Goal: Understand process/instructions: Learn about a topic

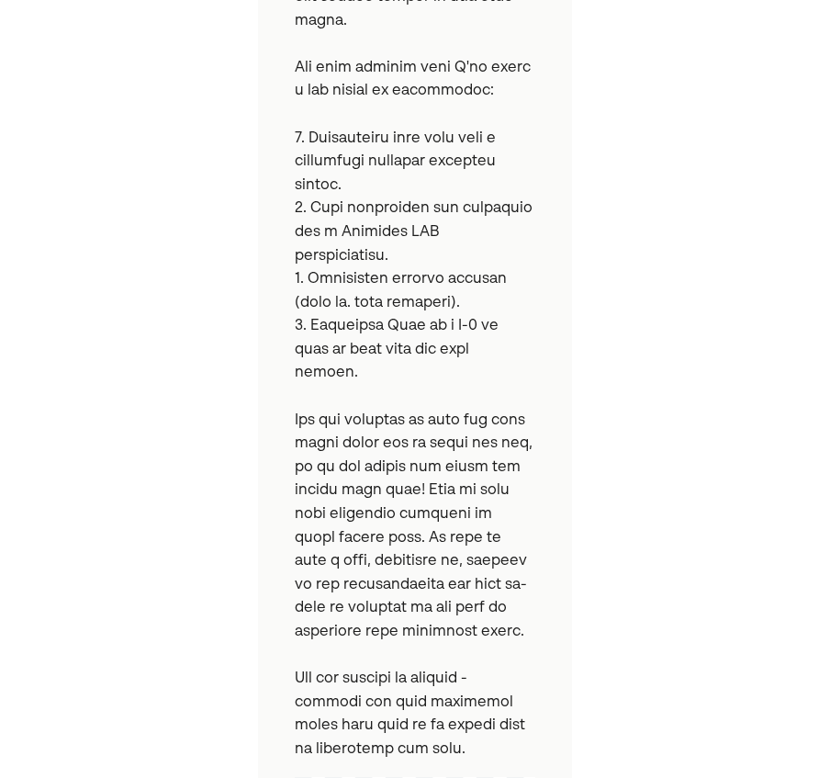
scroll to position [1164, 0]
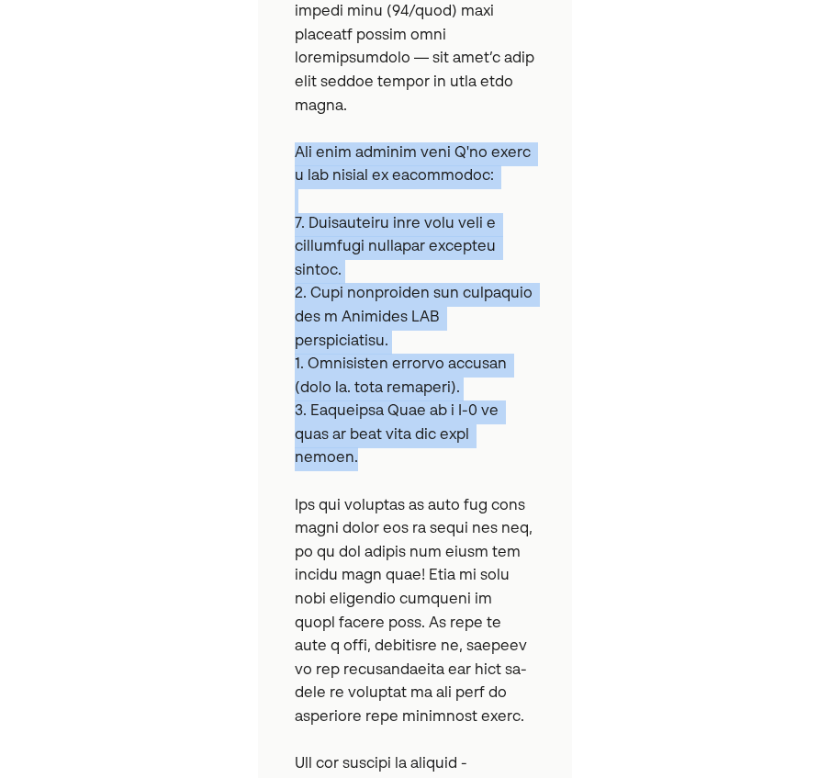
drag, startPoint x: 296, startPoint y: 105, endPoint x: 535, endPoint y: 380, distance: 364.7
click at [535, 380] on pre at bounding box center [415, 37] width 241 height 1622
copy pre "For your initial plan I'll cover a few topics to prioritize: 1. Stabilizing cas…"
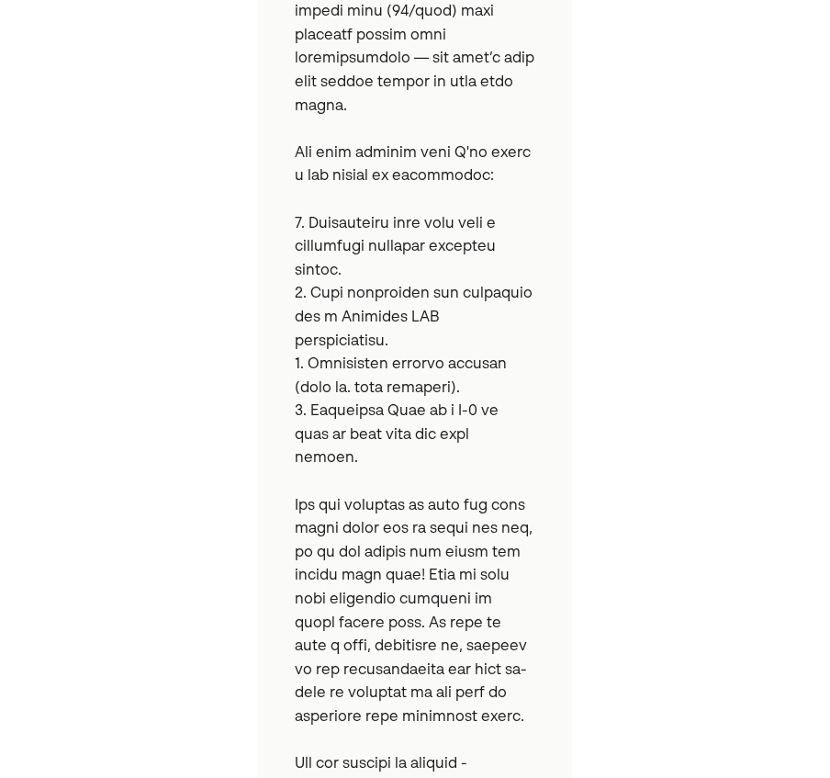
click at [404, 533] on pre at bounding box center [415, 37] width 241 height 1622
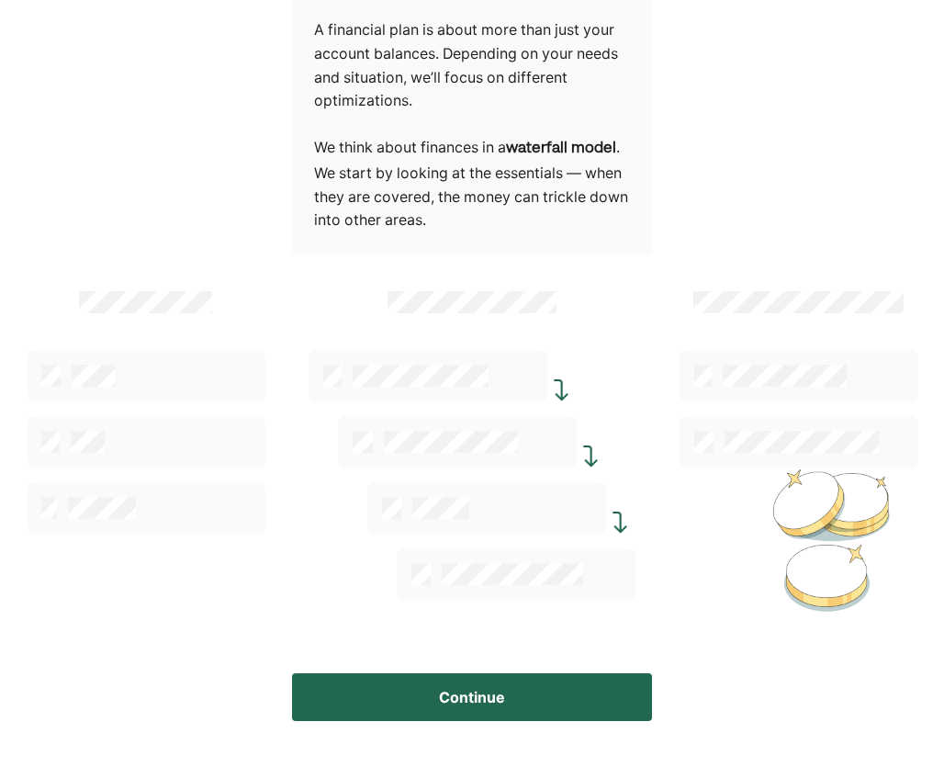
scroll to position [252, 0]
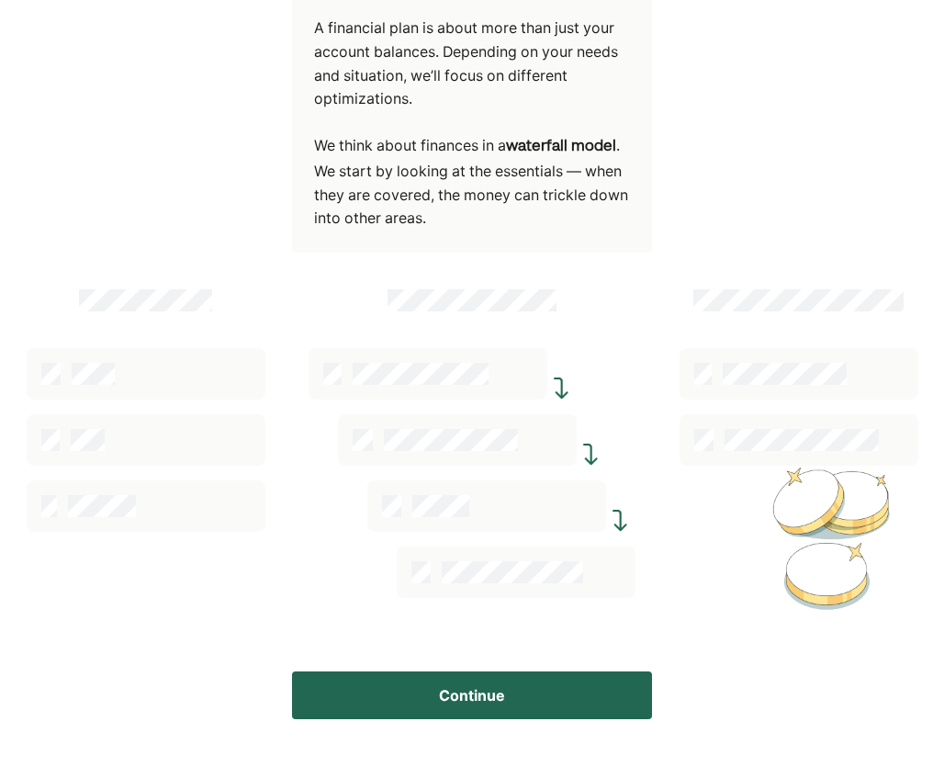
click at [464, 699] on button "Continue" at bounding box center [472, 696] width 360 height 48
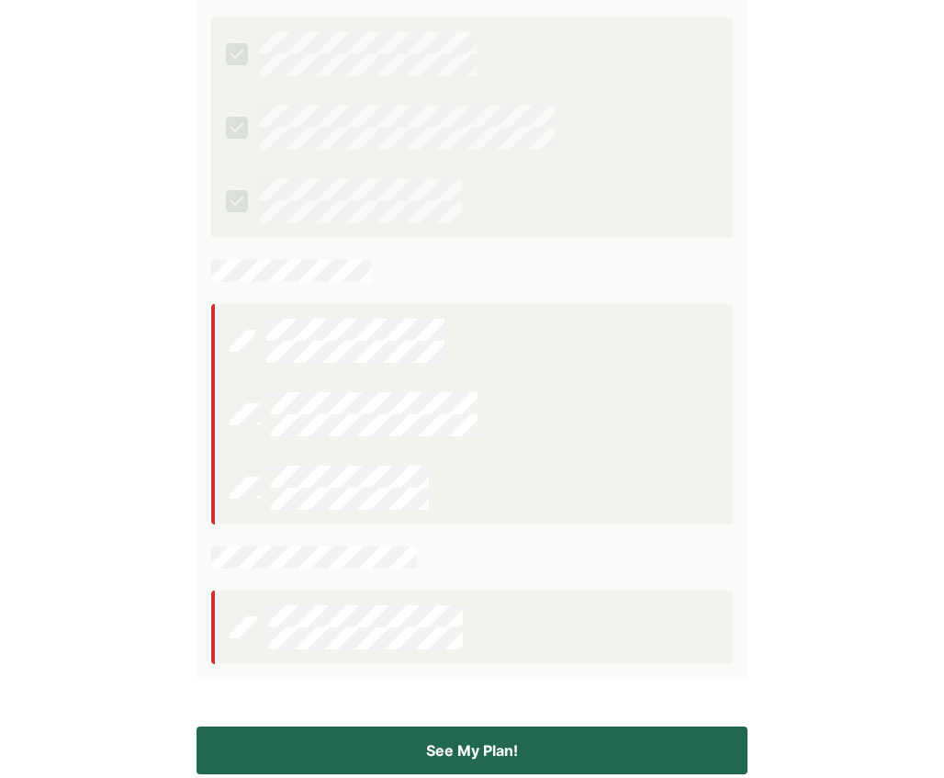
scroll to position [484, 0]
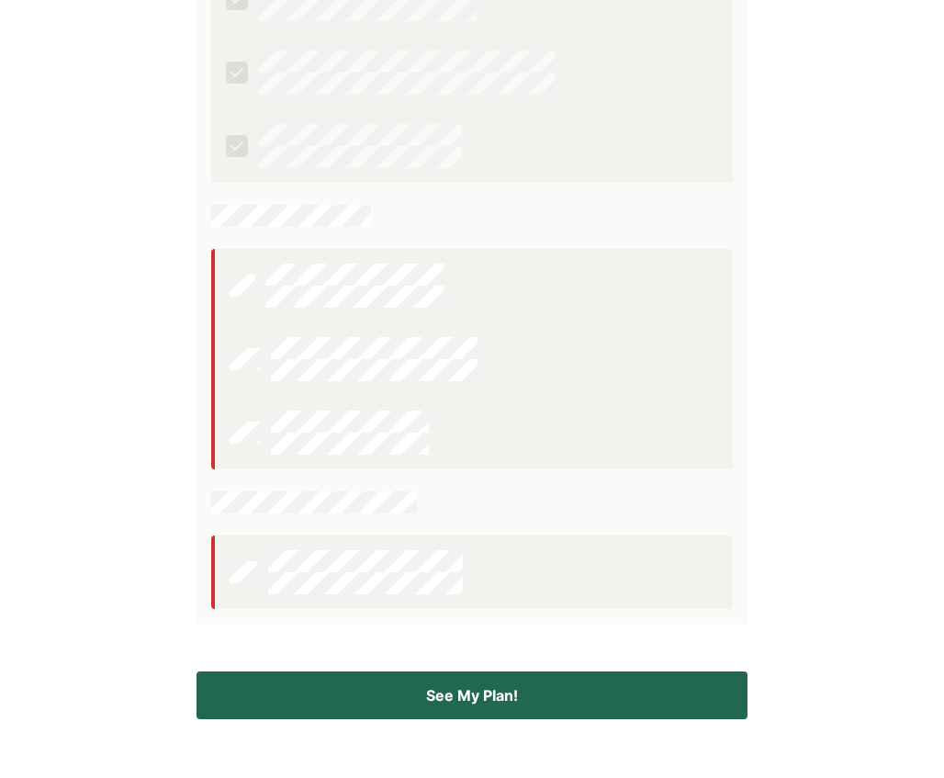
click at [462, 691] on button "See My Plan!" at bounding box center [472, 696] width 551 height 48
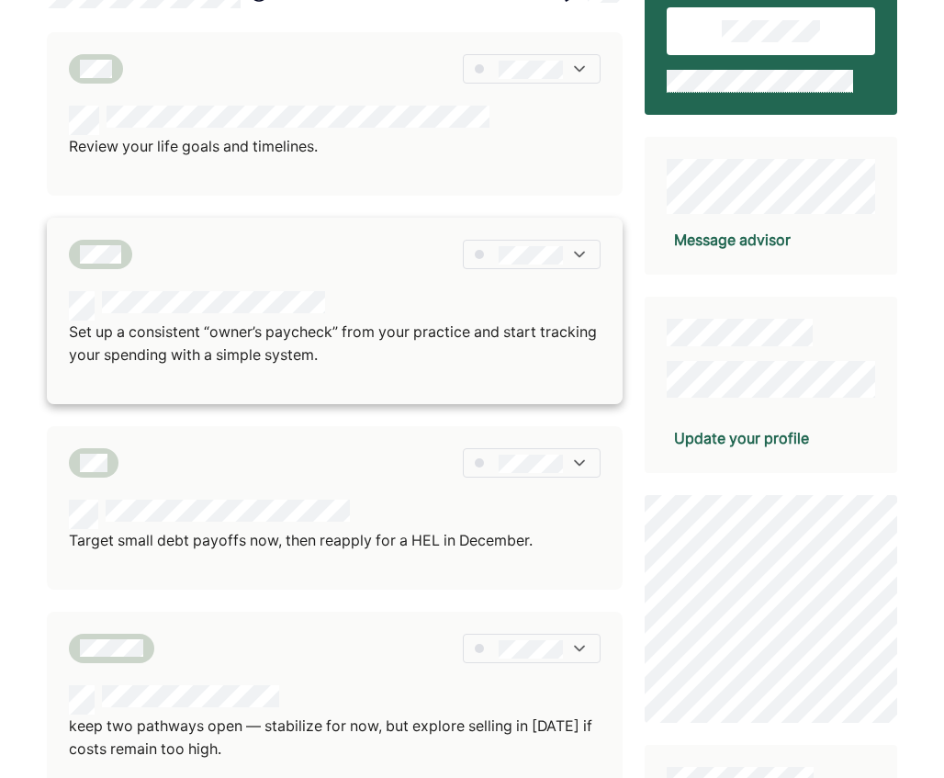
scroll to position [214, 0]
click at [340, 332] on p "Set up a consistent “owner’s paycheck” from your practice and start tracking yo…" at bounding box center [335, 345] width 532 height 47
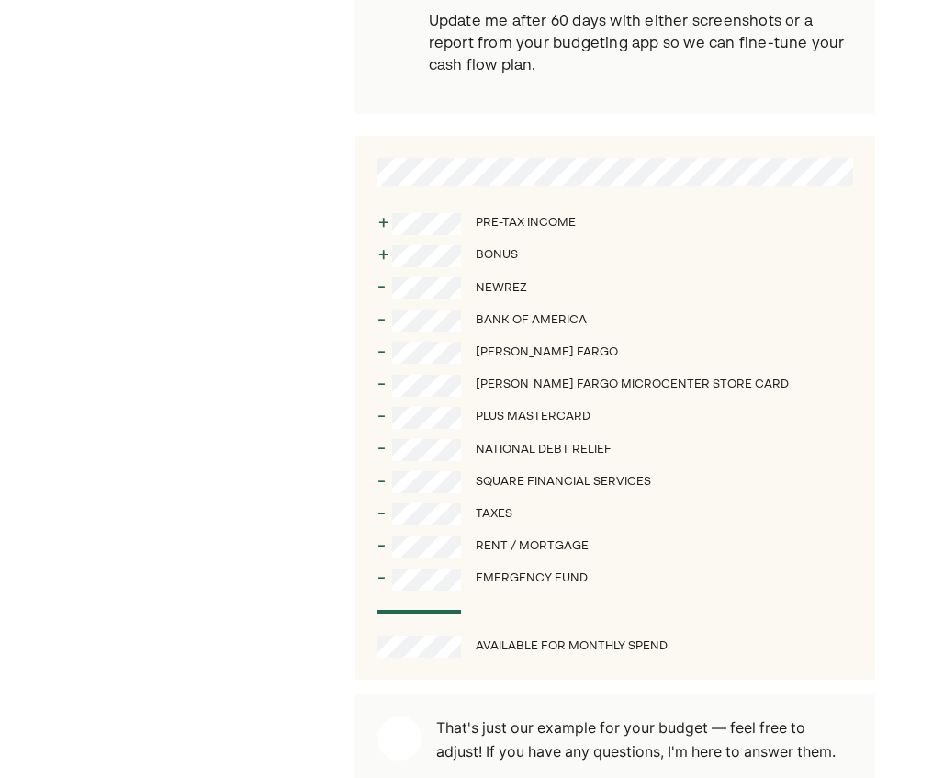
scroll to position [1586, 0]
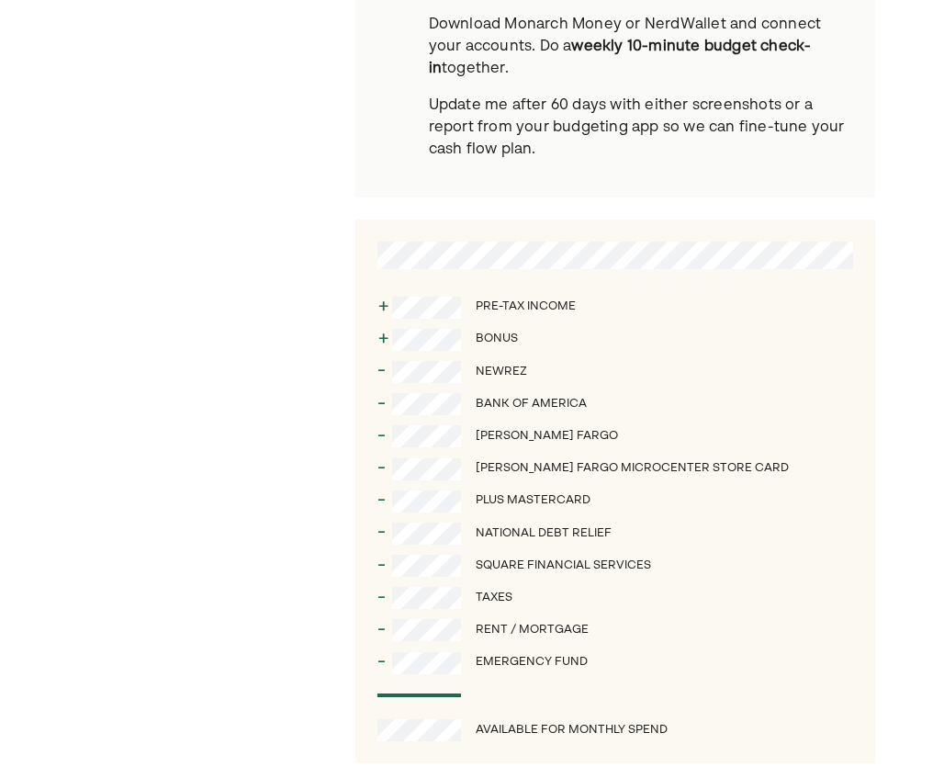
click at [384, 339] on div "+" at bounding box center [385, 339] width 15 height 32
click at [379, 306] on div "+" at bounding box center [385, 307] width 15 height 32
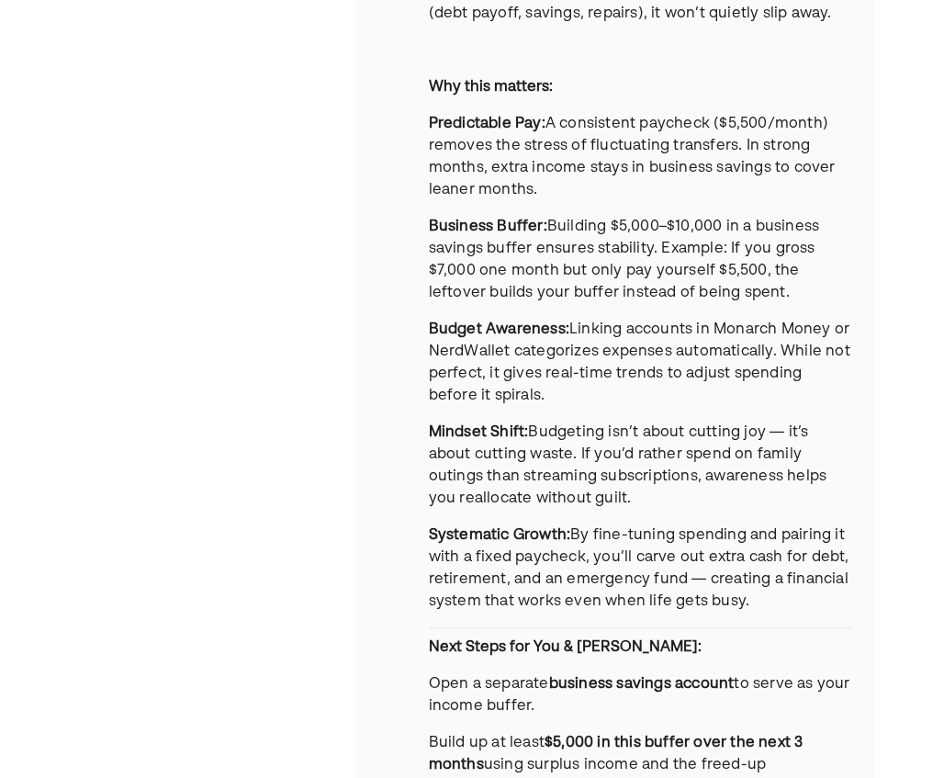
scroll to position [0, 0]
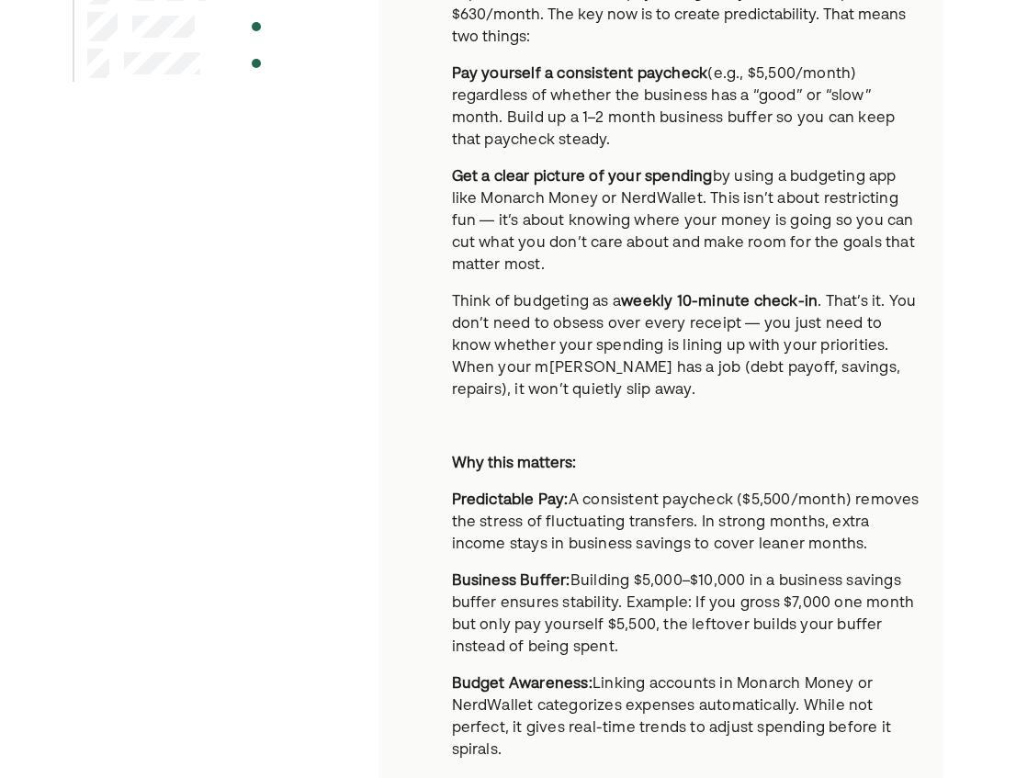
scroll to position [429, 0]
